Goal: Check status: Check status

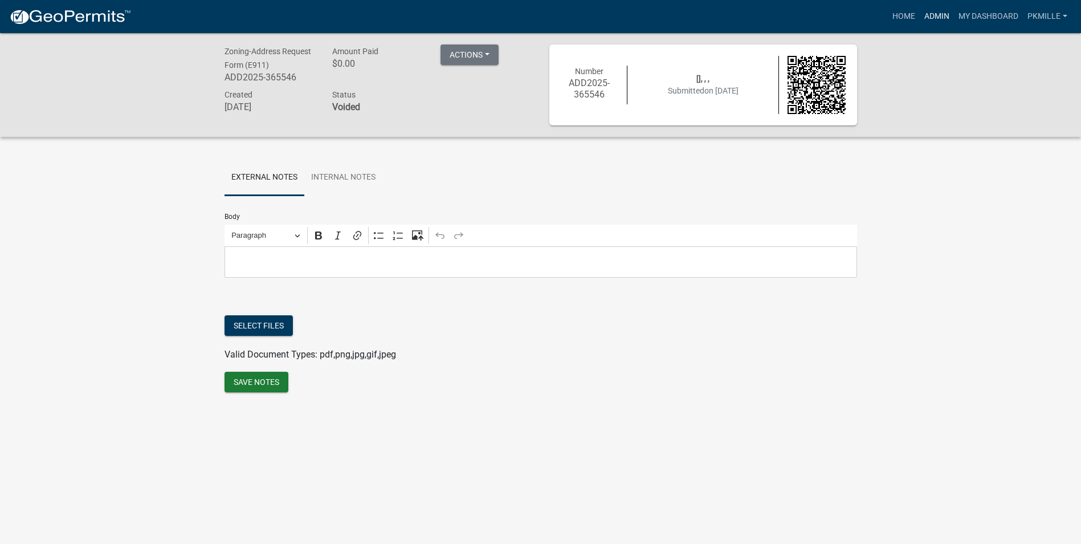
click at [931, 16] on link "Admin" at bounding box center [937, 17] width 34 height 22
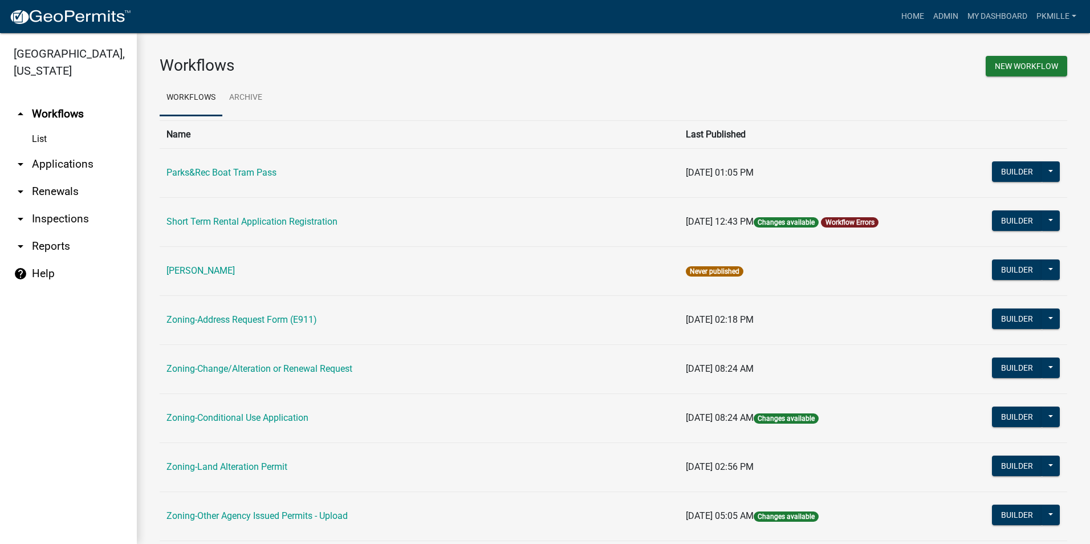
click at [68, 160] on link "arrow_drop_down Applications" at bounding box center [68, 163] width 137 height 27
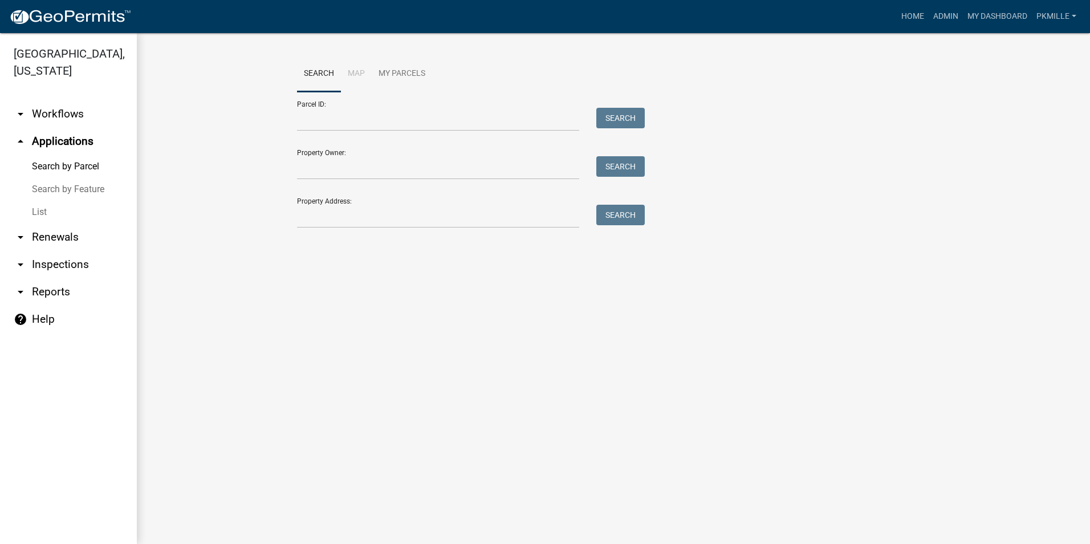
click at [51, 207] on link "List" at bounding box center [68, 212] width 137 height 23
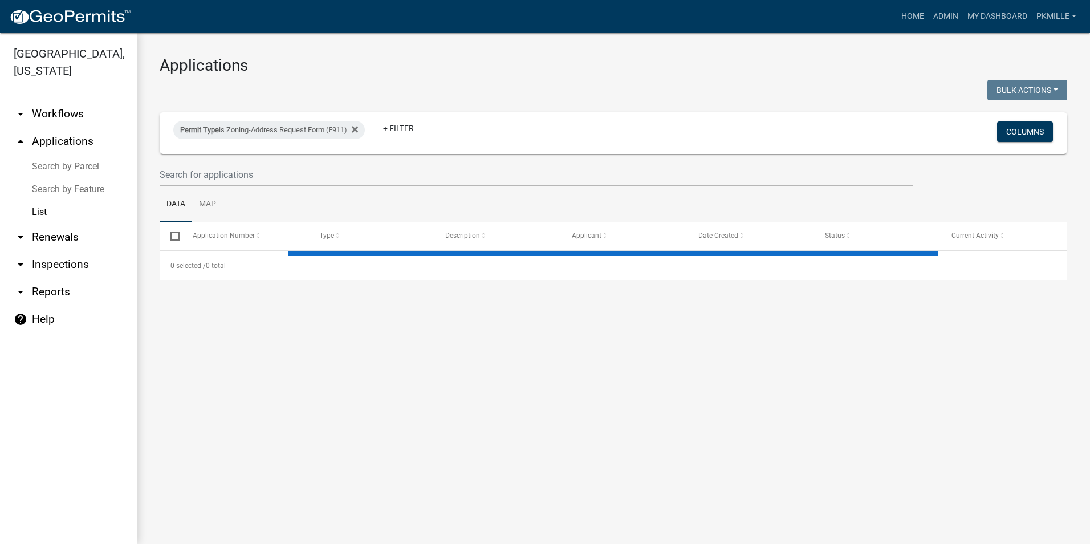
select select "2: 50"
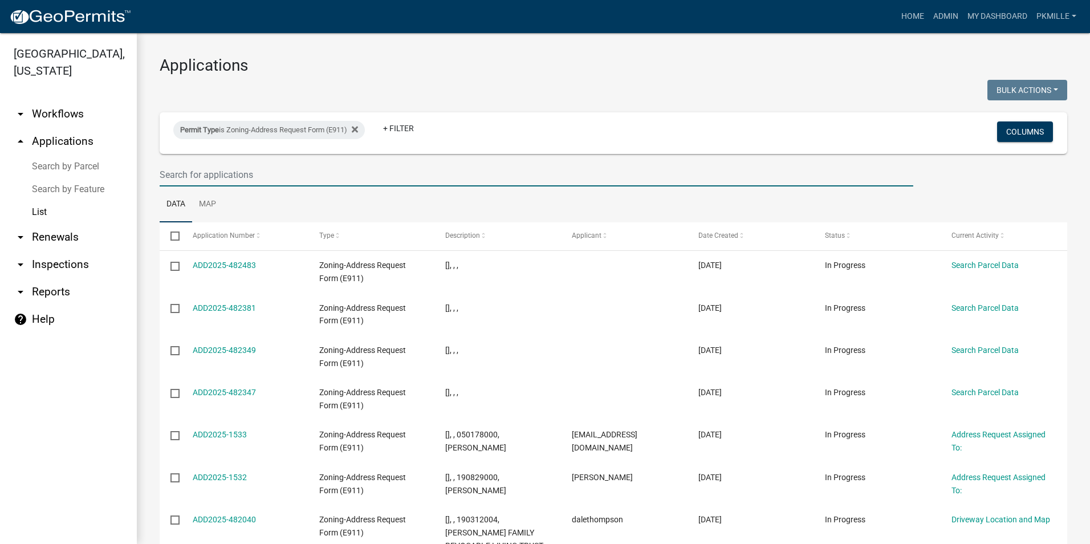
click at [234, 171] on input "text" at bounding box center [536, 174] width 753 height 23
type input "1521"
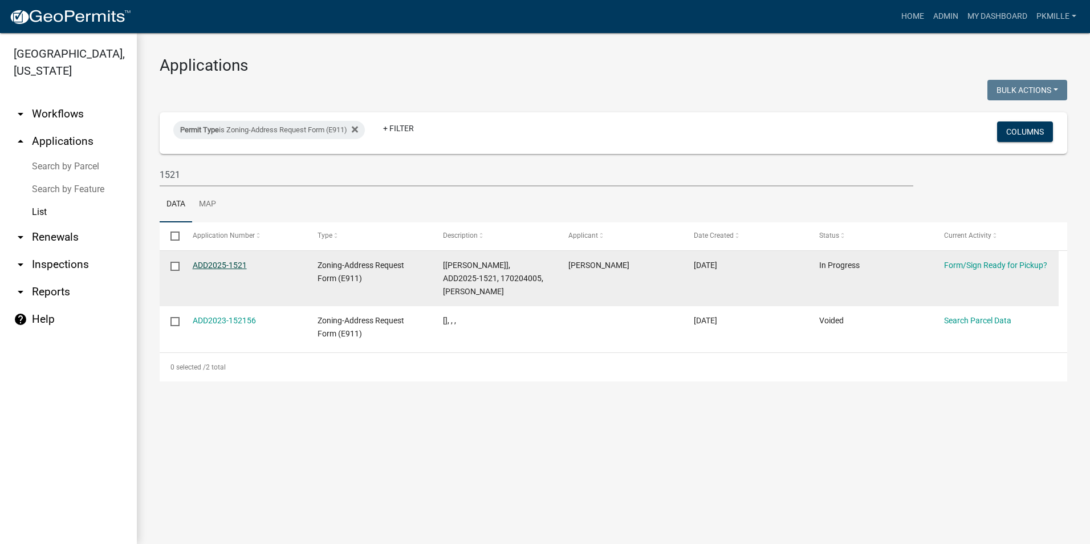
click at [220, 263] on link "ADD2025-1521" at bounding box center [220, 264] width 54 height 9
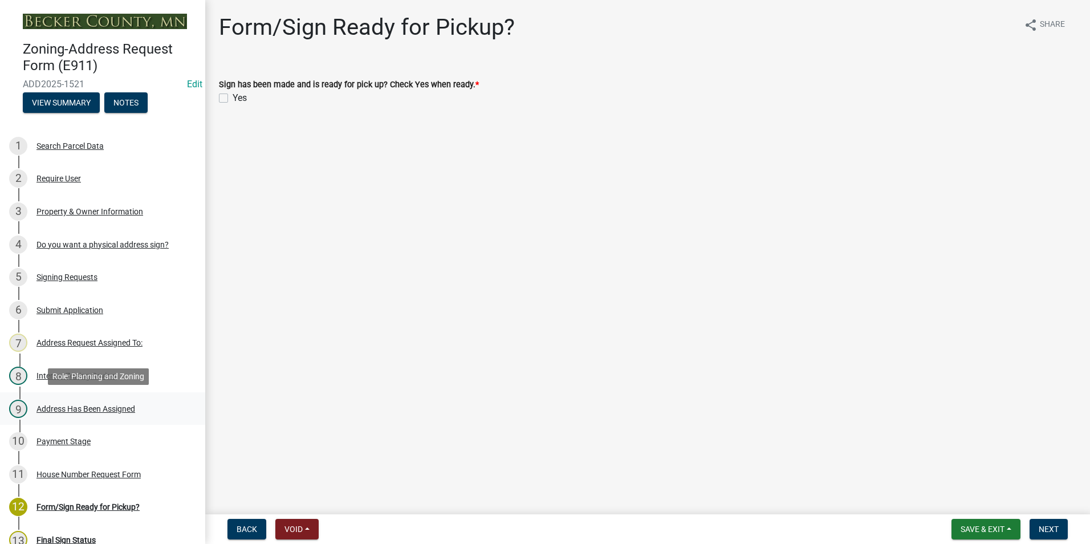
click at [100, 409] on div "Address Has Been Assigned" at bounding box center [85, 409] width 99 height 8
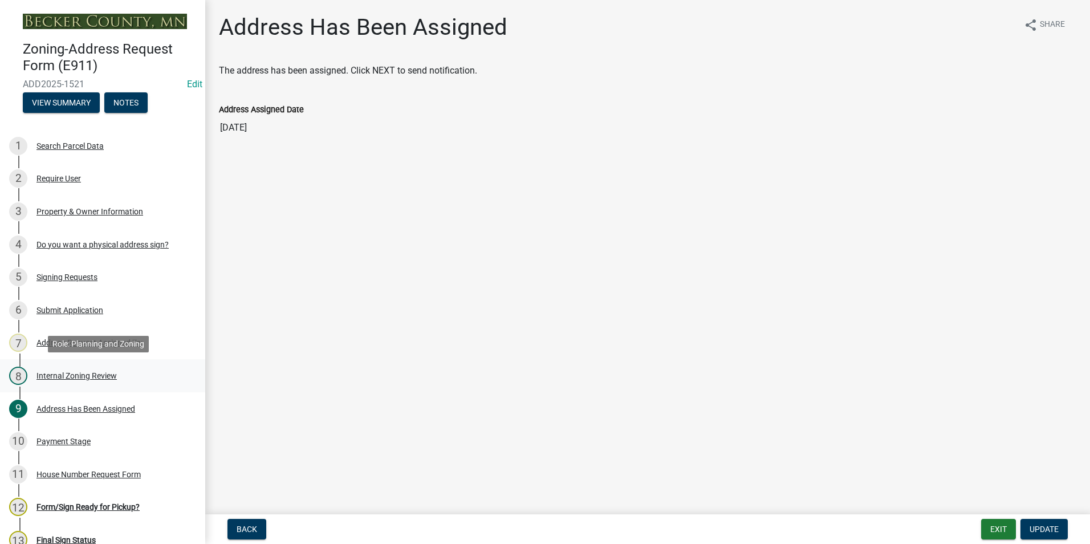
click at [76, 372] on div "Internal Zoning Review" at bounding box center [76, 376] width 80 height 8
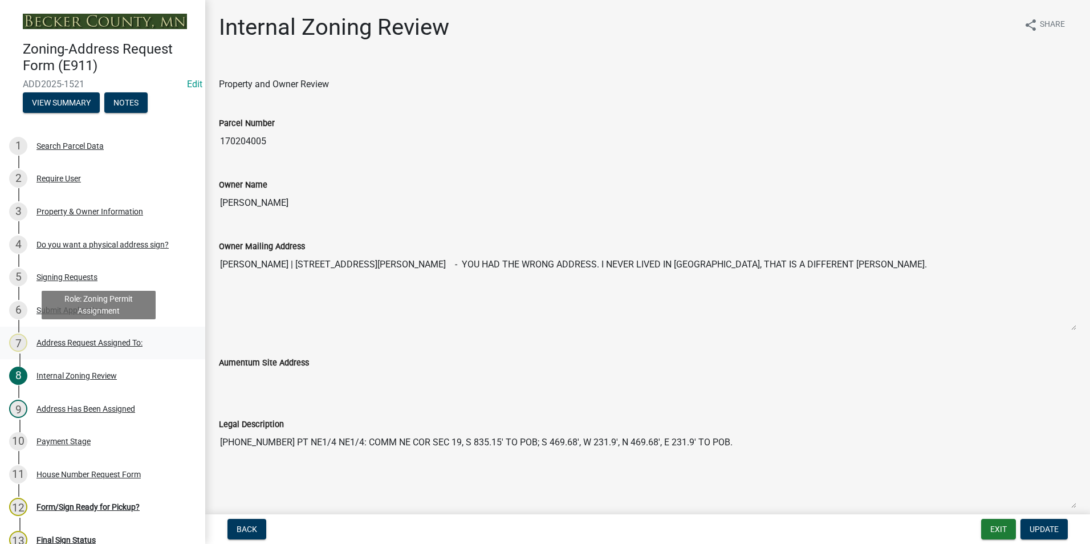
click at [63, 342] on div "Address Request Assigned To:" at bounding box center [89, 342] width 106 height 8
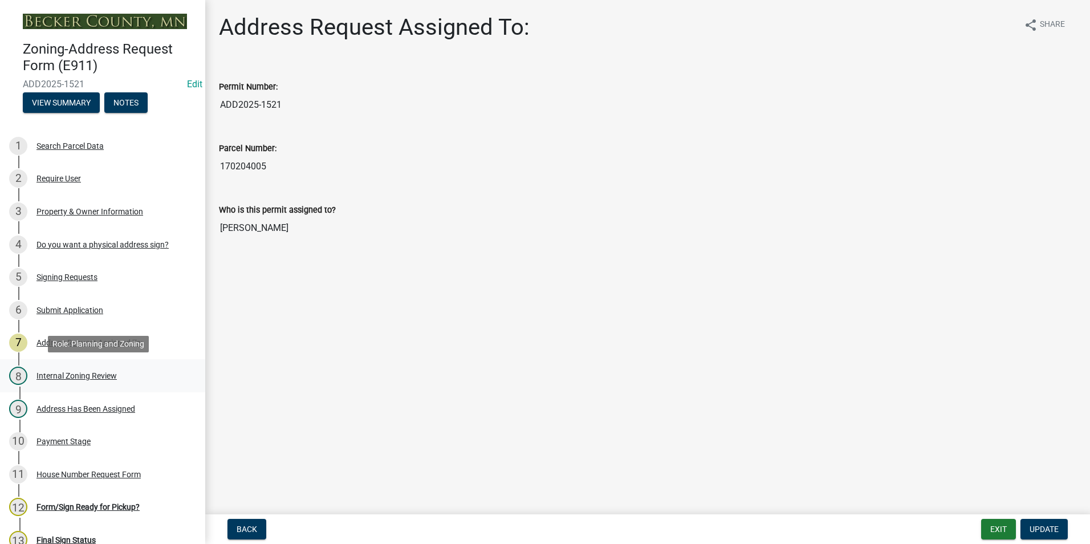
click at [51, 379] on div "Internal Zoning Review" at bounding box center [76, 376] width 80 height 8
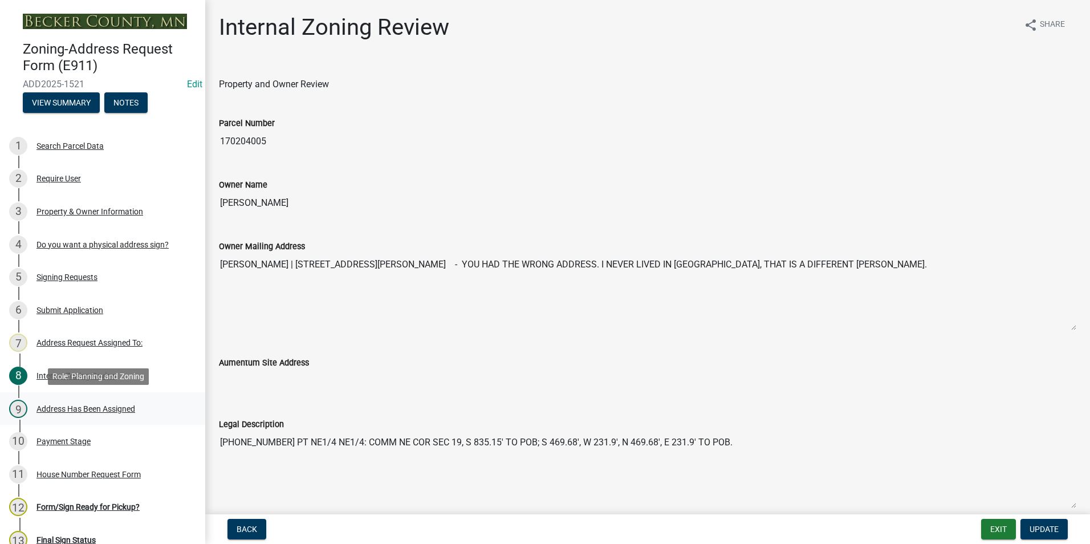
click at [63, 410] on div "Address Has Been Assigned" at bounding box center [85, 409] width 99 height 8
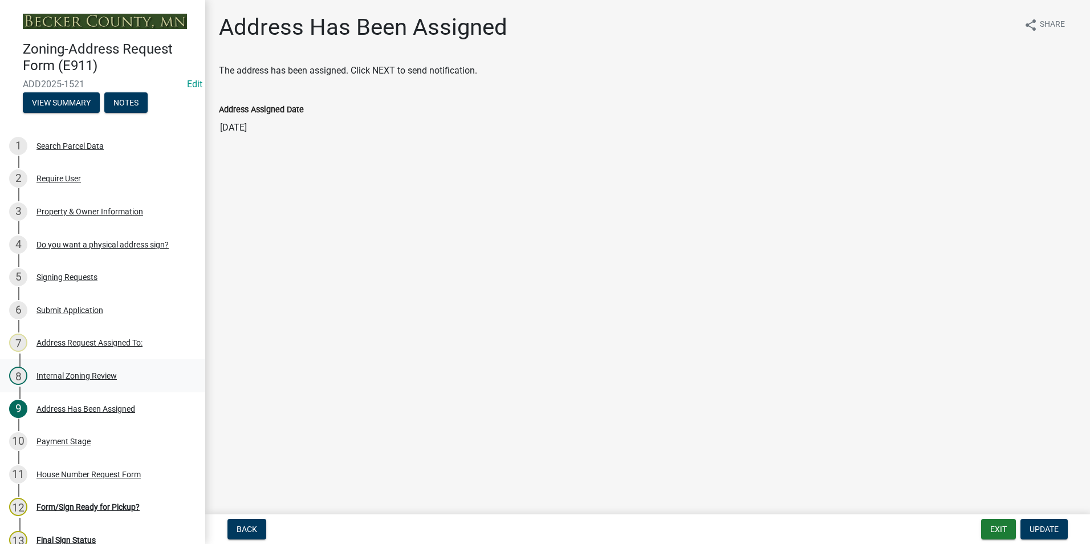
click at [77, 373] on div "Internal Zoning Review" at bounding box center [76, 376] width 80 height 8
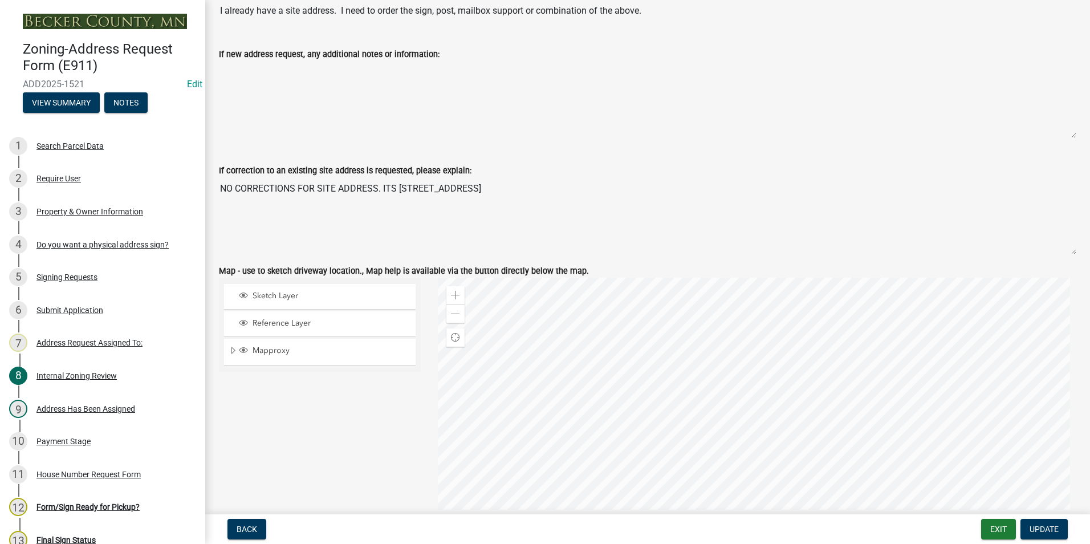
scroll to position [741, 0]
